Goal: Task Accomplishment & Management: Complete application form

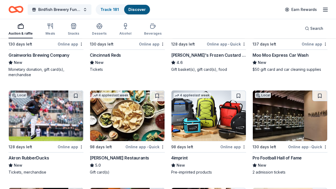
scroll to position [319, 0]
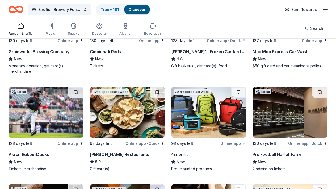
click at [270, 109] on img at bounding box center [290, 112] width 75 height 51
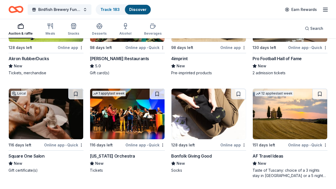
scroll to position [436, 0]
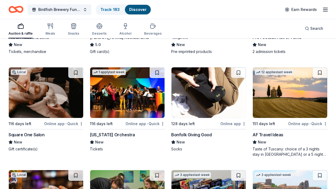
click at [294, 103] on img at bounding box center [290, 92] width 75 height 51
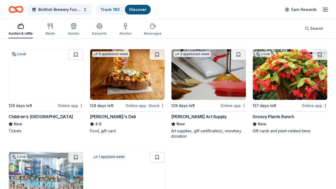
scroll to position [671, 0]
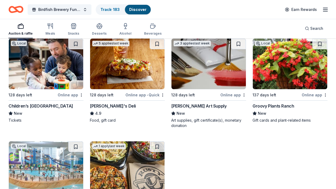
click at [277, 80] on img at bounding box center [290, 64] width 75 height 51
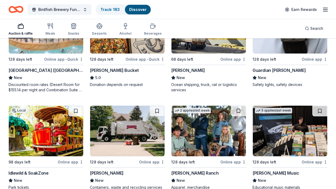
scroll to position [820, 0]
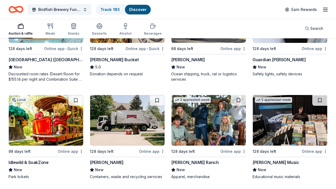
click at [40, 117] on img at bounding box center [46, 120] width 75 height 51
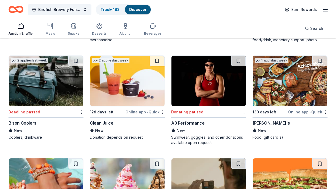
scroll to position [2373, 0]
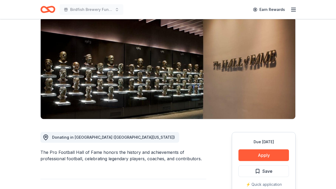
scroll to position [53, 0]
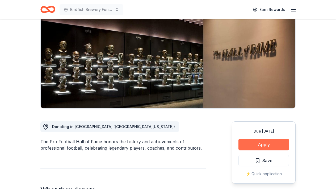
click at [271, 142] on button "Apply" at bounding box center [264, 145] width 51 height 12
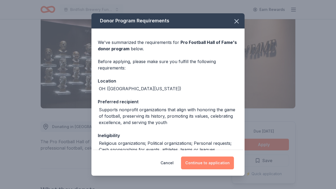
click at [203, 168] on button "Continue to application" at bounding box center [207, 162] width 53 height 13
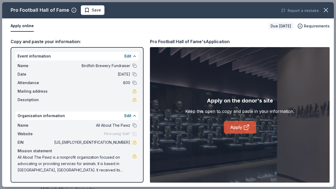
click at [237, 126] on link "Apply" at bounding box center [240, 127] width 32 height 13
click at [90, 11] on span "Save" at bounding box center [92, 10] width 17 height 6
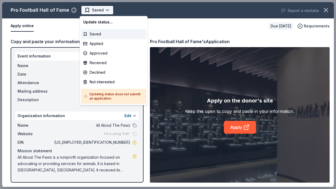
click at [107, 10] on body "Birdfish Brewery Fundraiser Earn Rewards Due in 130 days Share Pro Football Hal…" at bounding box center [168, 94] width 336 height 189
click at [88, 45] on div "Applied" at bounding box center [113, 44] width 65 height 10
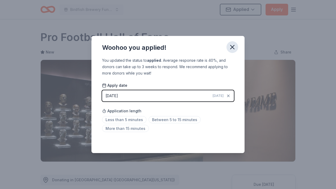
click at [231, 48] on icon "button" at bounding box center [232, 46] width 7 height 7
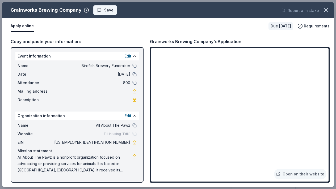
scroll to position [106, 0]
click at [100, 10] on span "Save" at bounding box center [105, 10] width 17 height 6
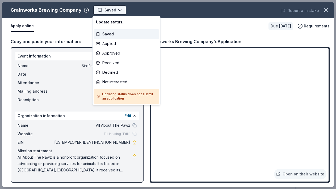
click at [117, 9] on body "Birdfish Brewery Fundraiser Earn Rewards Due in 130 days Share Grainworks Brewi…" at bounding box center [168, 94] width 336 height 189
click at [113, 43] on div "Applied" at bounding box center [126, 44] width 65 height 10
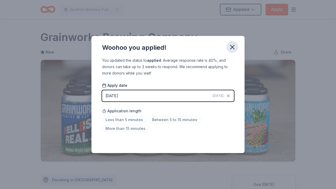
click at [230, 48] on icon "button" at bounding box center [232, 46] width 7 height 7
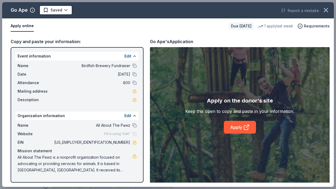
scroll to position [128, 0]
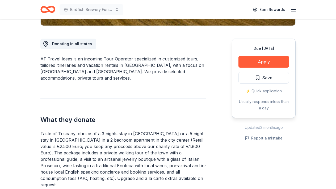
scroll to position [149, 0]
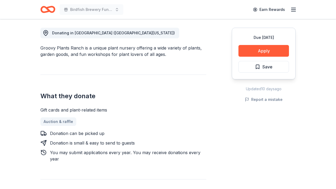
scroll to position [170, 0]
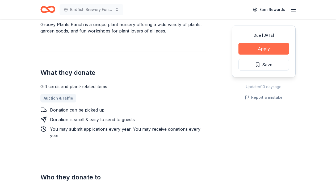
click at [267, 47] on button "Apply" at bounding box center [264, 49] width 51 height 12
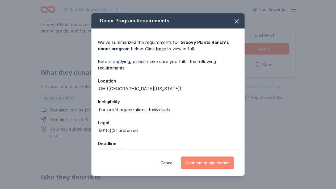
click at [207, 157] on button "Continue to application" at bounding box center [207, 162] width 53 height 13
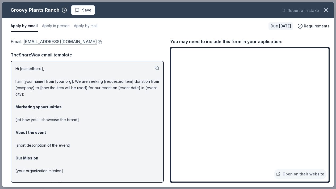
click at [80, 41] on link "[EMAIL_ADDRESS][DOMAIN_NAME]" at bounding box center [59, 41] width 73 height 7
click at [75, 12] on span "Save" at bounding box center [83, 10] width 17 height 6
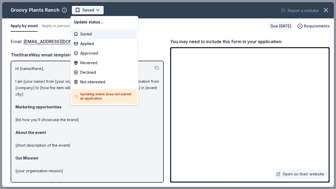
click at [97, 10] on body "Birdfish Brewery Fundraiser Earn Rewards Due [DATE] Share Groovy Plants Ranch N…" at bounding box center [168, 94] width 336 height 189
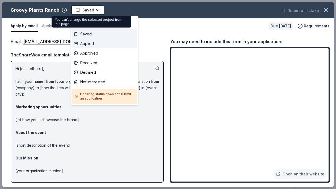
click at [87, 45] on div "Applied" at bounding box center [104, 44] width 65 height 10
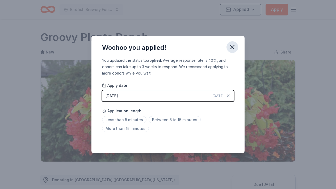
click at [235, 48] on icon "button" at bounding box center [232, 46] width 7 height 7
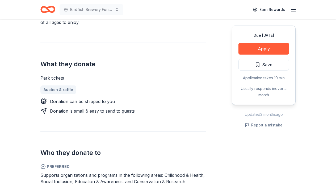
scroll to position [202, 0]
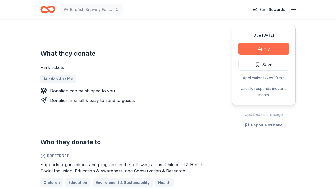
click at [261, 46] on button "Apply" at bounding box center [264, 49] width 51 height 12
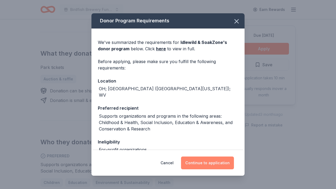
click at [211, 161] on button "Continue to application" at bounding box center [207, 162] width 53 height 13
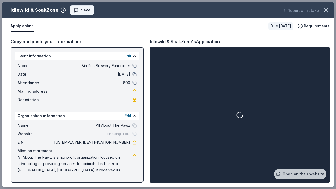
click at [81, 9] on span "Save" at bounding box center [85, 10] width 9 height 6
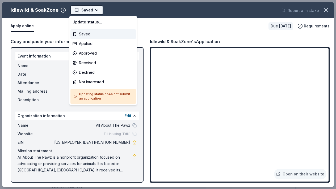
click at [92, 10] on body "Birdfish Brewery Fundraiser Saved Apply Due in 98 days Share Idlewild & SoakZon…" at bounding box center [168, 94] width 336 height 189
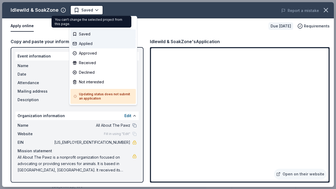
click at [75, 45] on div "Applied" at bounding box center [103, 44] width 65 height 10
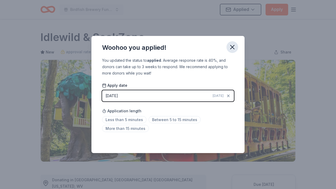
click at [234, 48] on icon "button" at bounding box center [232, 46] width 7 height 7
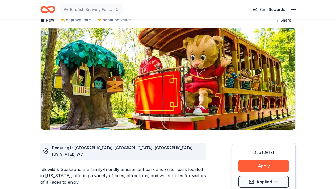
scroll to position [43, 0]
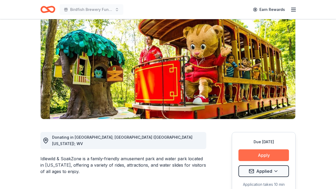
click at [258, 160] on button "Apply" at bounding box center [264, 155] width 51 height 12
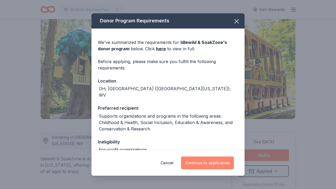
click at [213, 165] on button "Continue to application" at bounding box center [207, 162] width 53 height 13
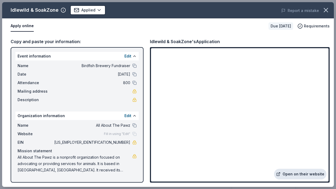
click at [296, 173] on link "Open on their website" at bounding box center [300, 174] width 52 height 11
